Goal: Transaction & Acquisition: Purchase product/service

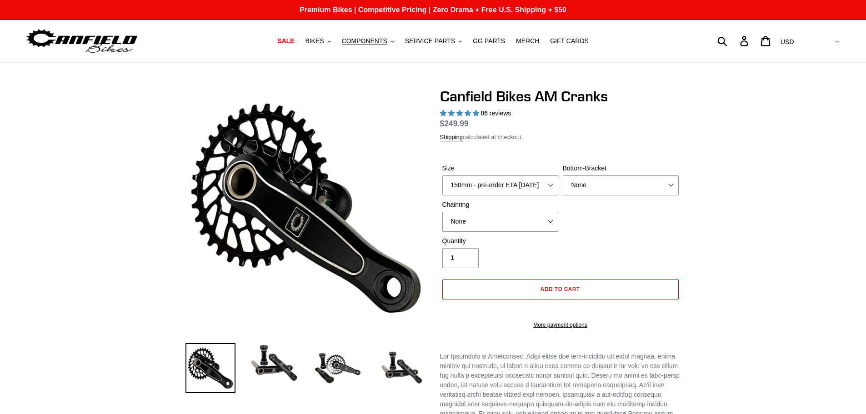
select select "highest-rating"
click at [536, 190] on select "150mm - pre-order ETA [DATE] 155mm - pre-order ETA [DATE] 160mm - pre-order ETA…" at bounding box center [500, 186] width 116 height 20
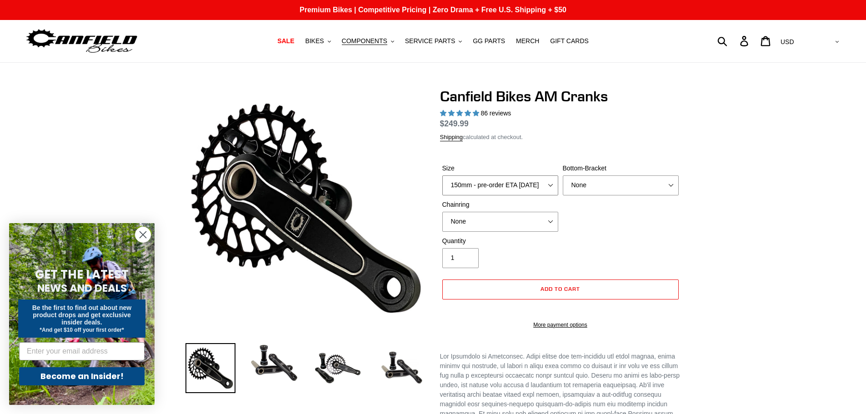
select select "160mm - pre-order ETA [DATE]"
click at [442, 176] on select "150mm - pre-order ETA [DATE] 155mm - pre-order ETA [DATE] 160mm - pre-order ETA…" at bounding box center [500, 186] width 116 height 20
click at [587, 189] on select "None BSA Threaded 68/73mm Press Fit PF92" at bounding box center [621, 186] width 116 height 20
select select "Press Fit PF92"
click at [563, 186] on select "None BSA Threaded 68/73mm Press Fit PF92" at bounding box center [621, 186] width 116 height 20
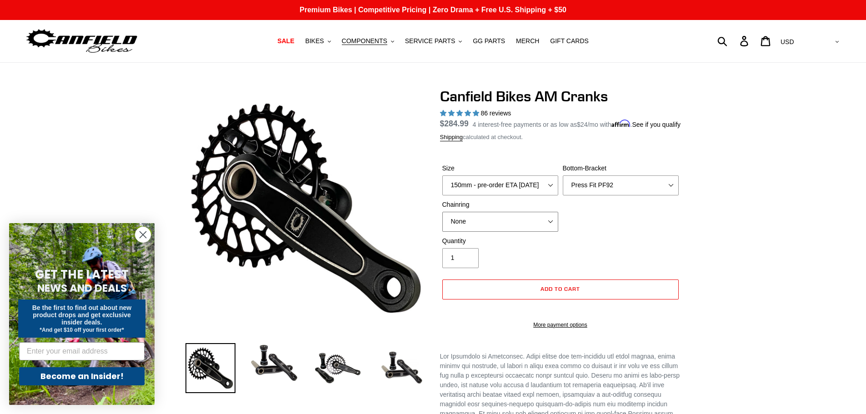
click at [528, 232] on select "None 30t Round (Boost 148) 30t Oval (Boost 148) 32t Round (Boost 148) 32t Oval …" at bounding box center [500, 222] width 116 height 20
select select "30t Oval (Boost 148)"
click at [442, 222] on select "None 30t Round (Boost 148) 30t Oval (Boost 148) 32t Round (Boost 148) 32t Oval …" at bounding box center [500, 222] width 116 height 20
click at [522, 196] on select "150mm - pre-order ETA [DATE] 155mm - pre-order ETA [DATE] 160mm - pre-order ETA…" at bounding box center [500, 186] width 116 height 20
